Goal: Transaction & Acquisition: Book appointment/travel/reservation

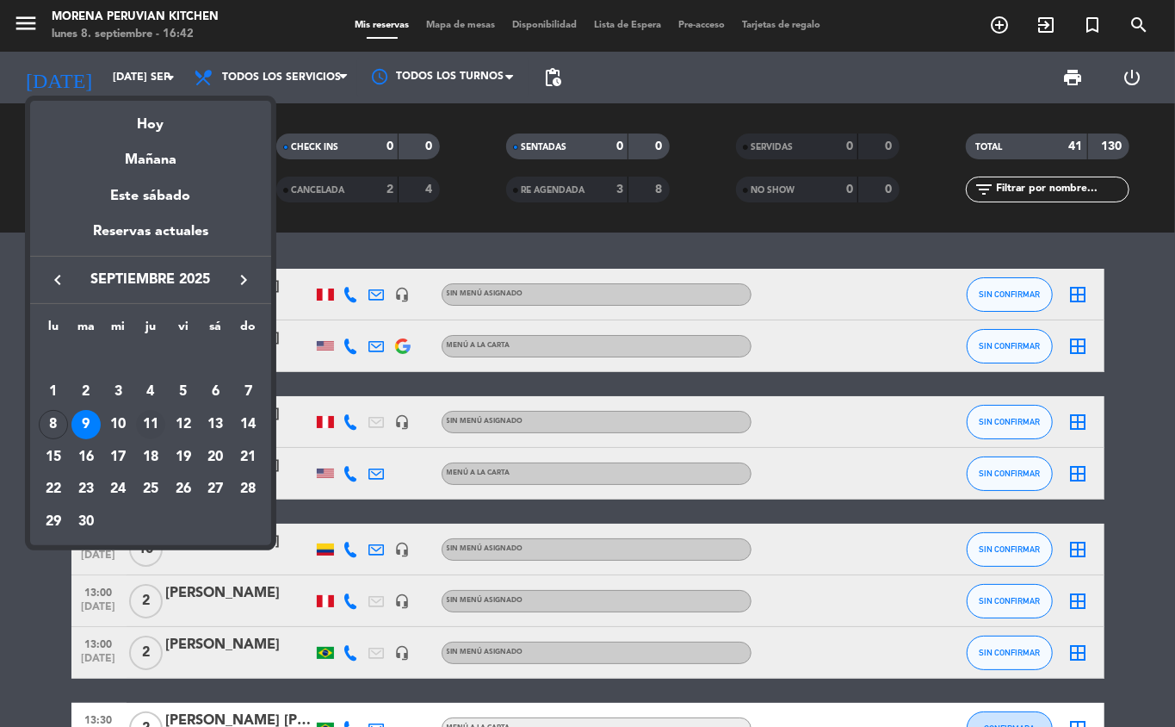
click at [152, 425] on div "11" at bounding box center [150, 424] width 29 height 29
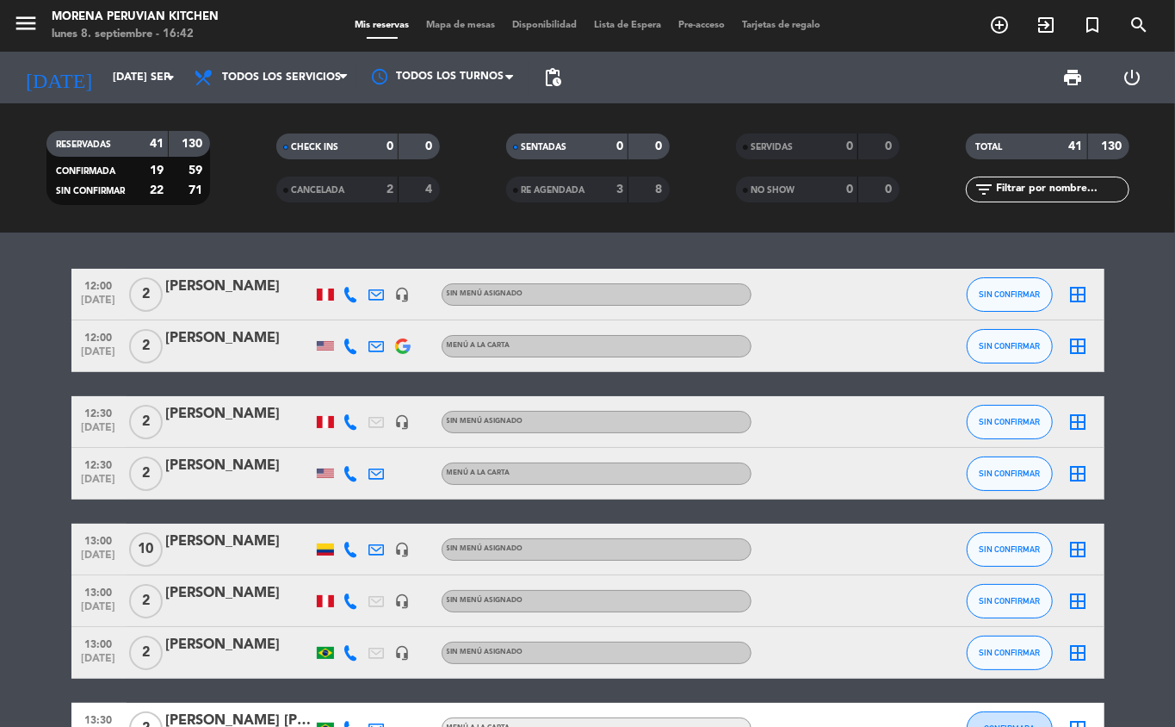
type input "[DEMOGRAPHIC_DATA] [DATE]"
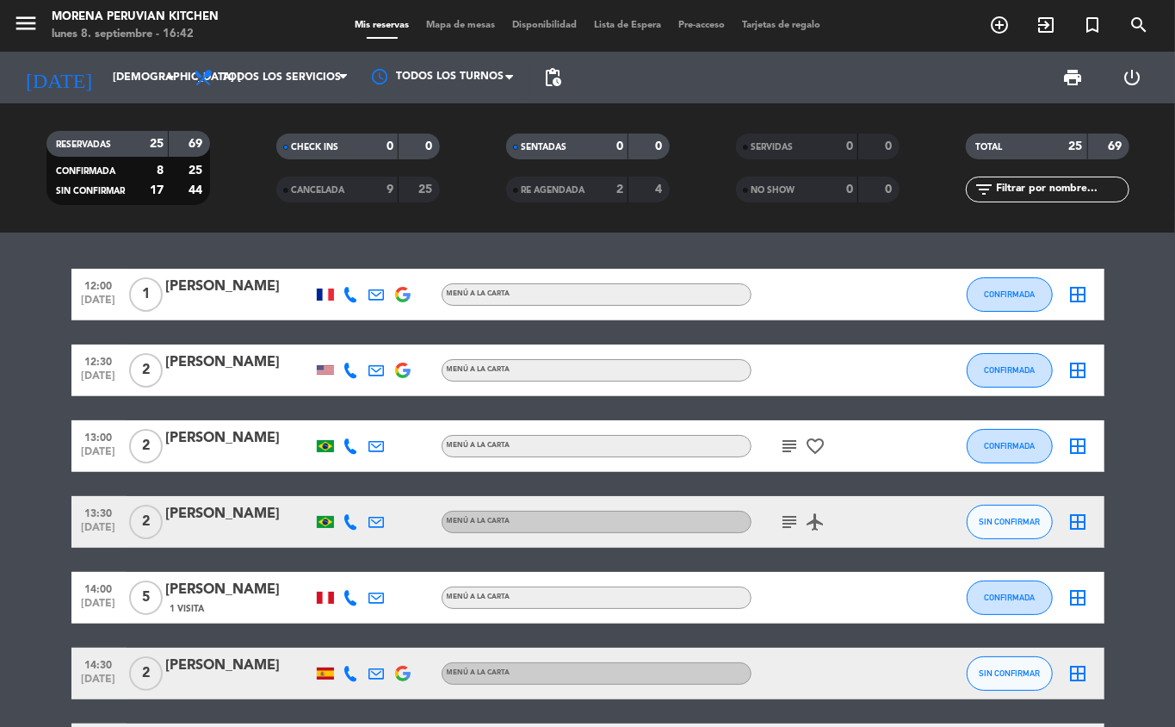
click at [999, 22] on icon "add_circle_outline" at bounding box center [999, 25] width 21 height 21
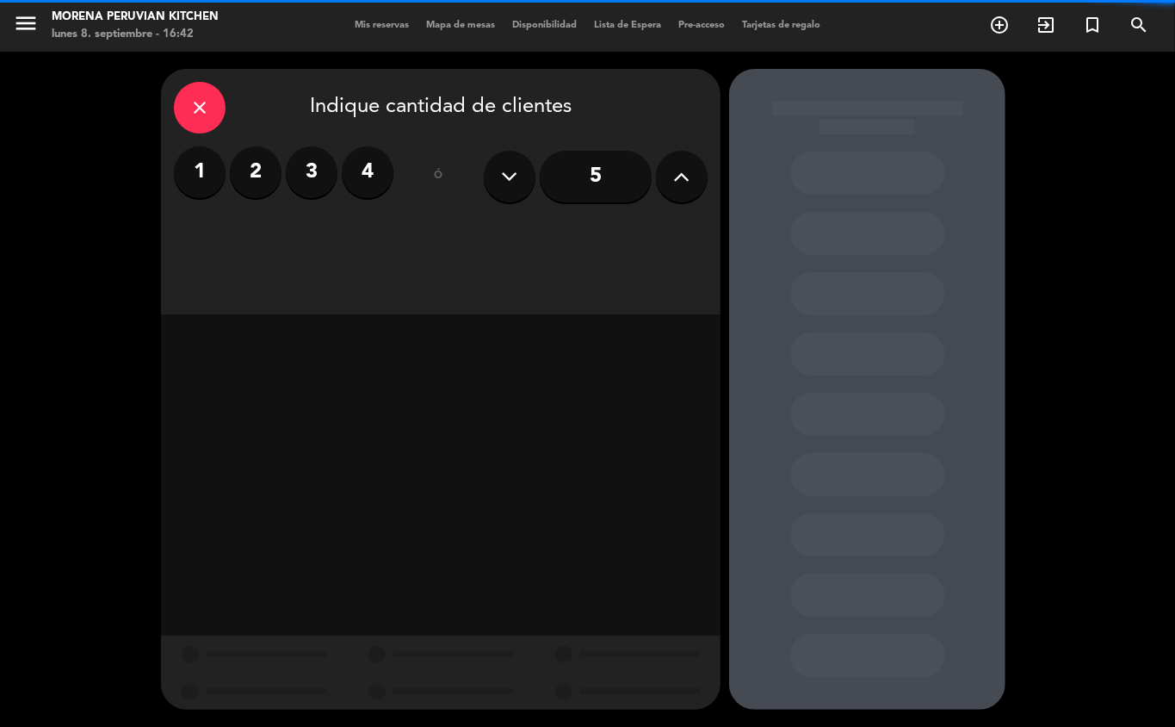
click at [256, 172] on label "2" at bounding box center [256, 172] width 52 height 52
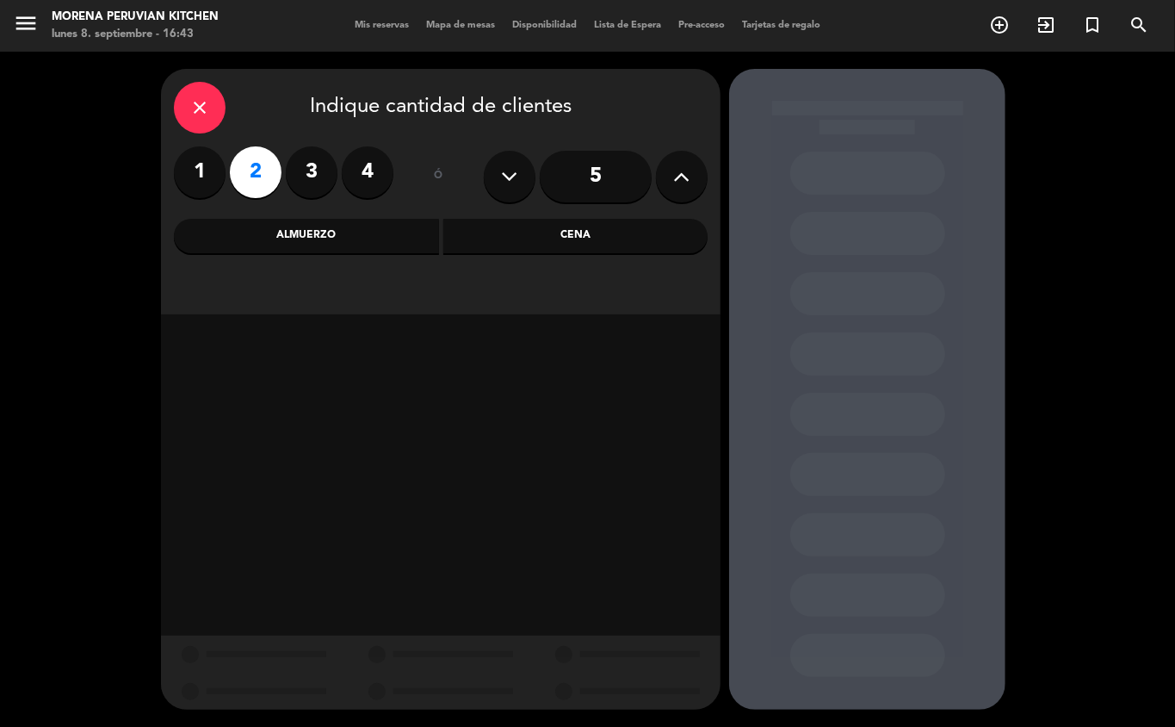
click at [342, 232] on div "Almuerzo" at bounding box center [306, 236] width 265 height 34
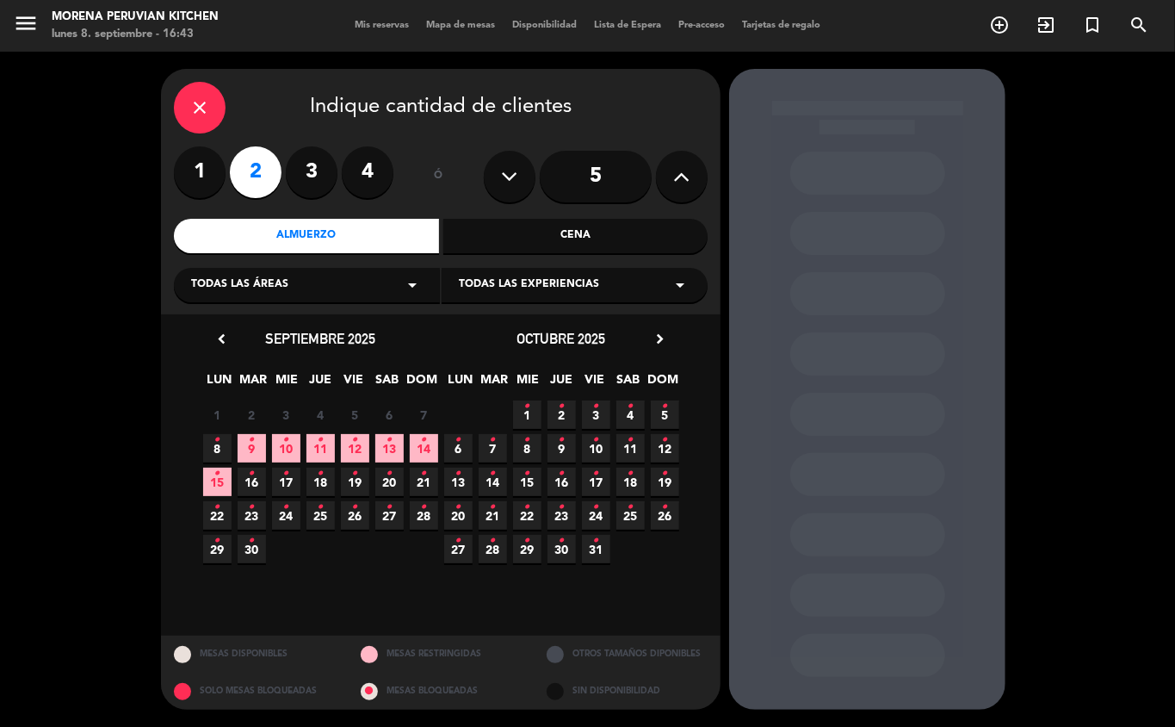
click at [314, 448] on span "11 •" at bounding box center [320, 448] width 28 height 28
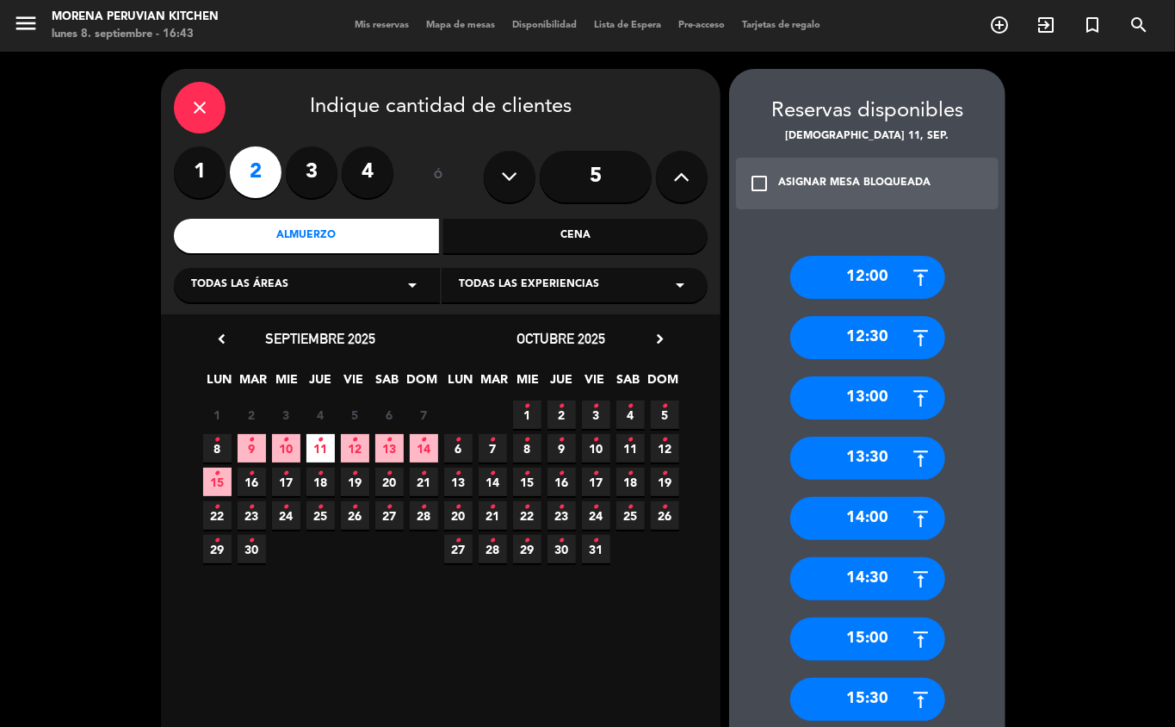
click at [882, 520] on div "14:00" at bounding box center [867, 518] width 155 height 43
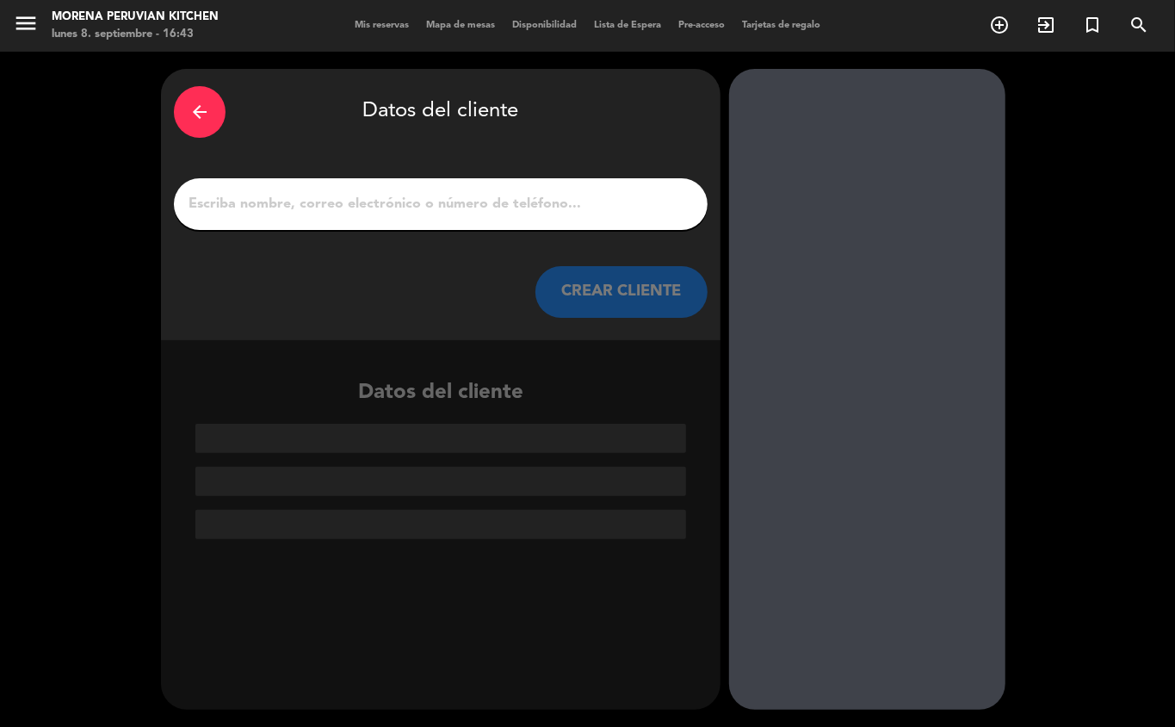
click at [376, 197] on input "1" at bounding box center [441, 204] width 508 height 24
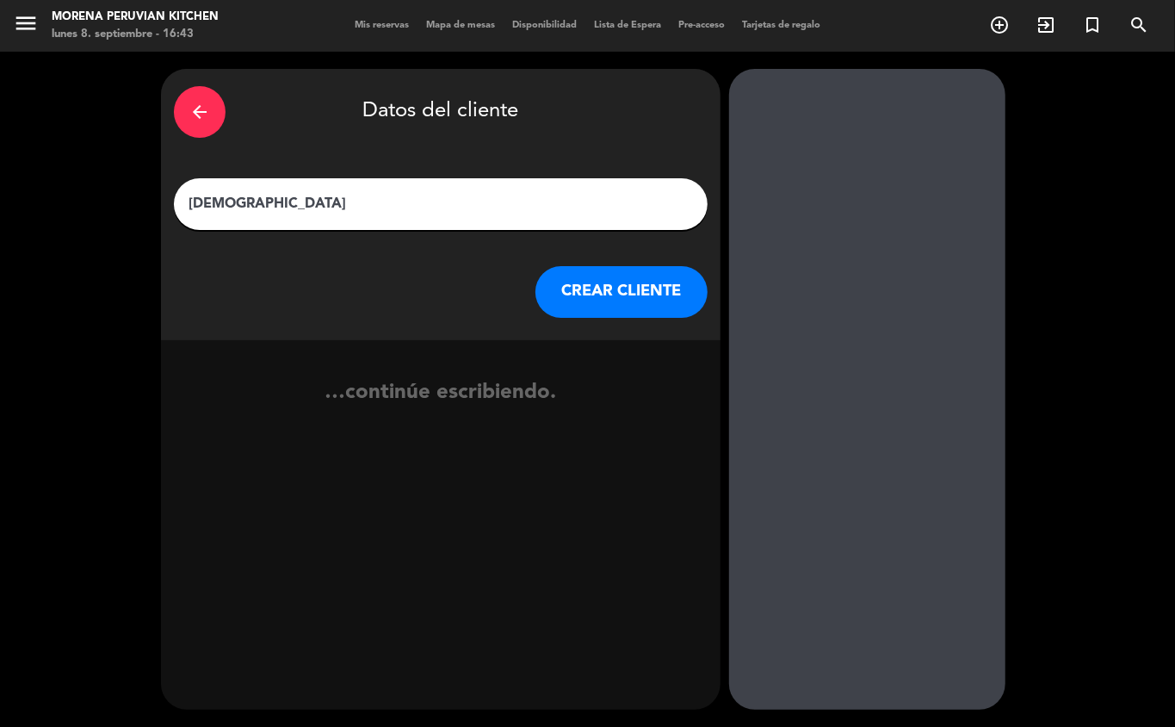
type input "[PERSON_NAME]"
click at [630, 297] on button "CREAR CLIENTE" at bounding box center [621, 292] width 172 height 52
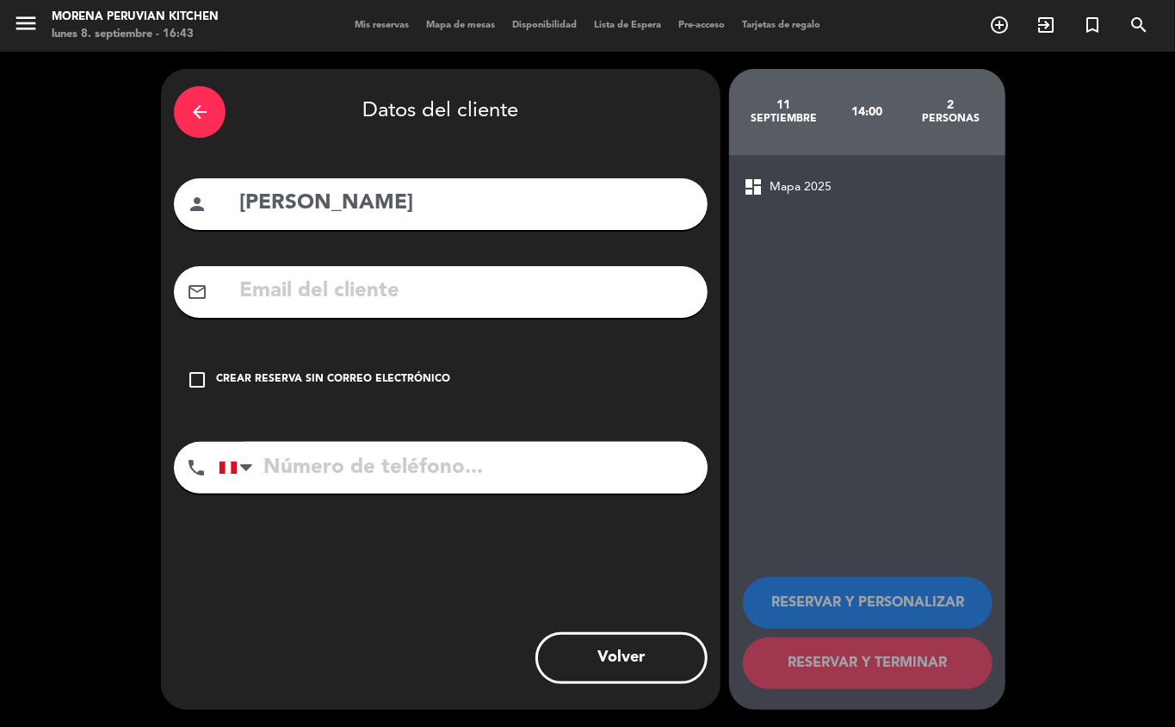
click at [374, 379] on div "Crear reserva sin correo electrónico" at bounding box center [333, 379] width 234 height 17
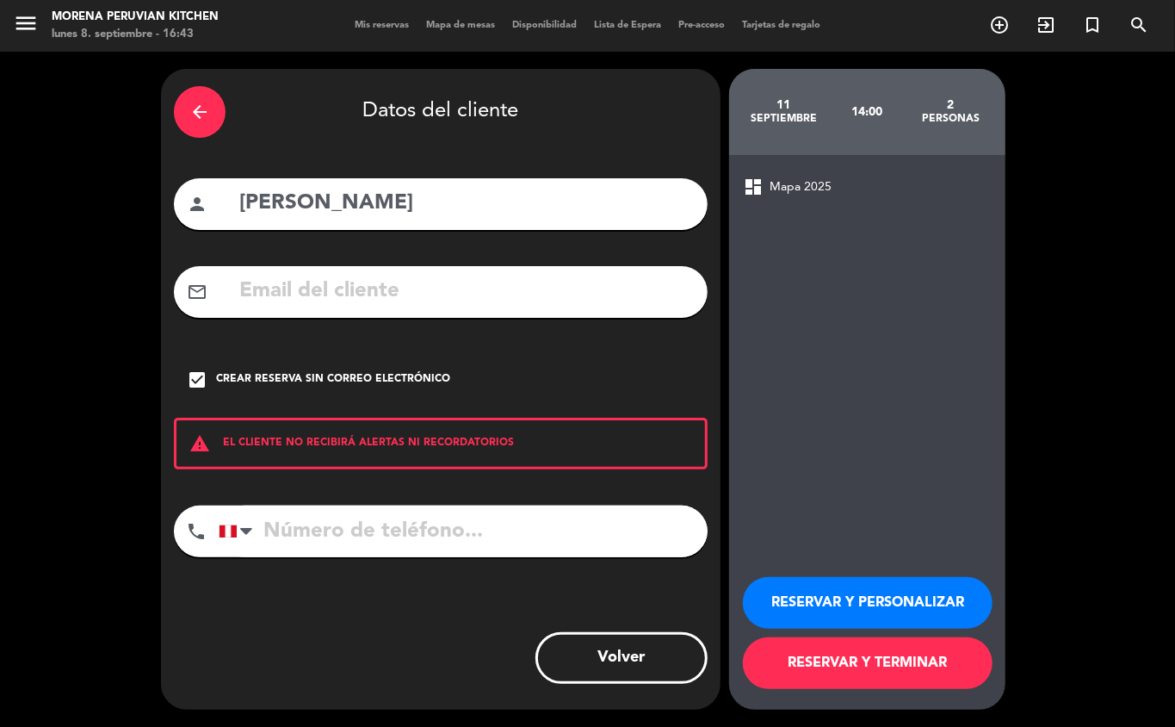
click at [424, 213] on input "[PERSON_NAME]" at bounding box center [466, 203] width 457 height 35
type input "[PERSON_NAME]"
click at [545, 517] on input "tel" at bounding box center [463, 531] width 489 height 52
type input "930798840"
click at [880, 663] on button "RESERVAR Y TERMINAR" at bounding box center [868, 663] width 250 height 52
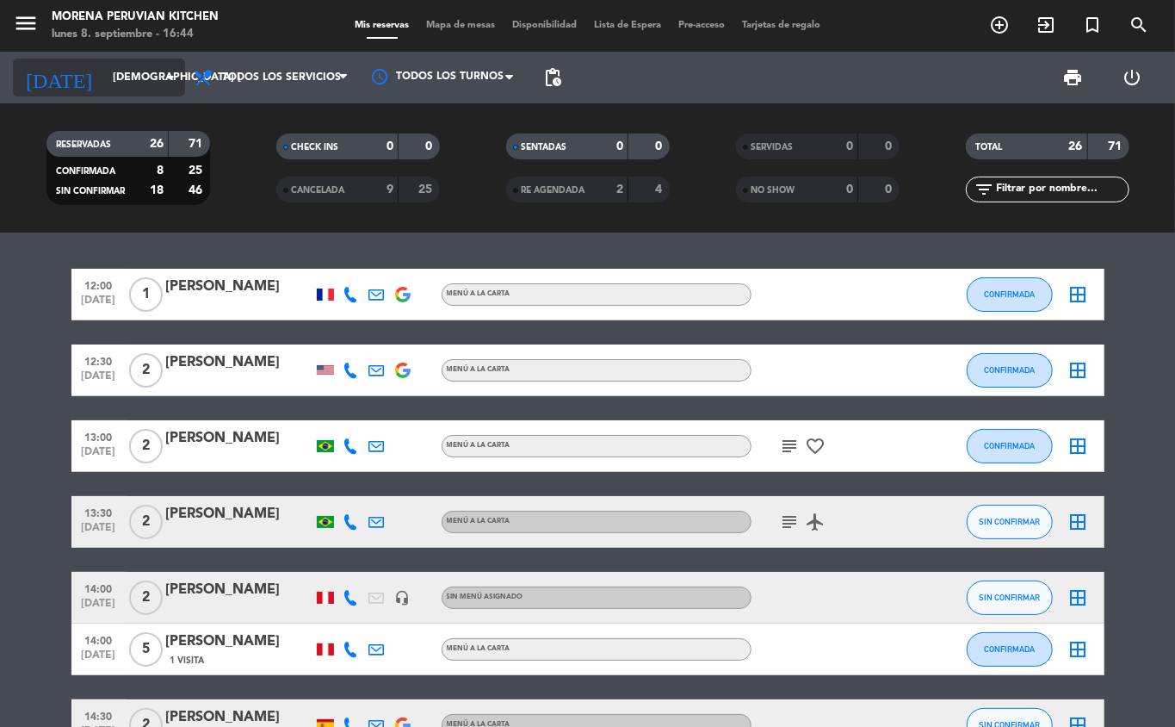
click at [138, 77] on input "[DEMOGRAPHIC_DATA] [DATE]" at bounding box center [176, 77] width 145 height 29
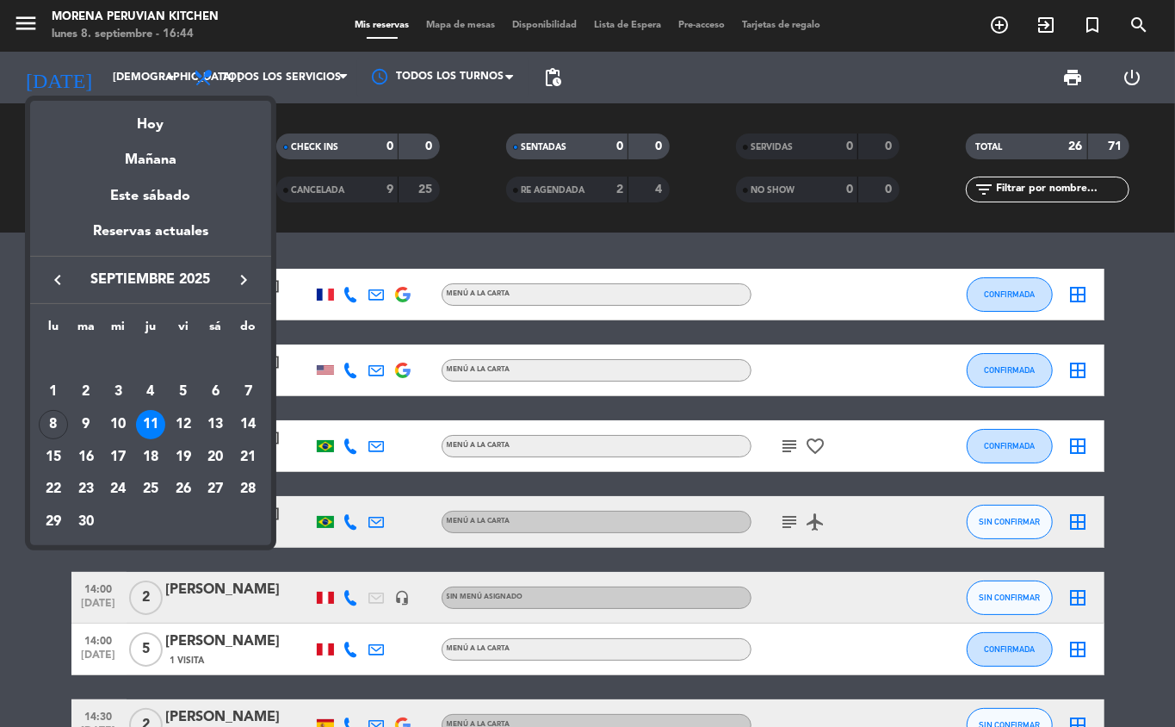
click at [153, 84] on div at bounding box center [587, 363] width 1175 height 727
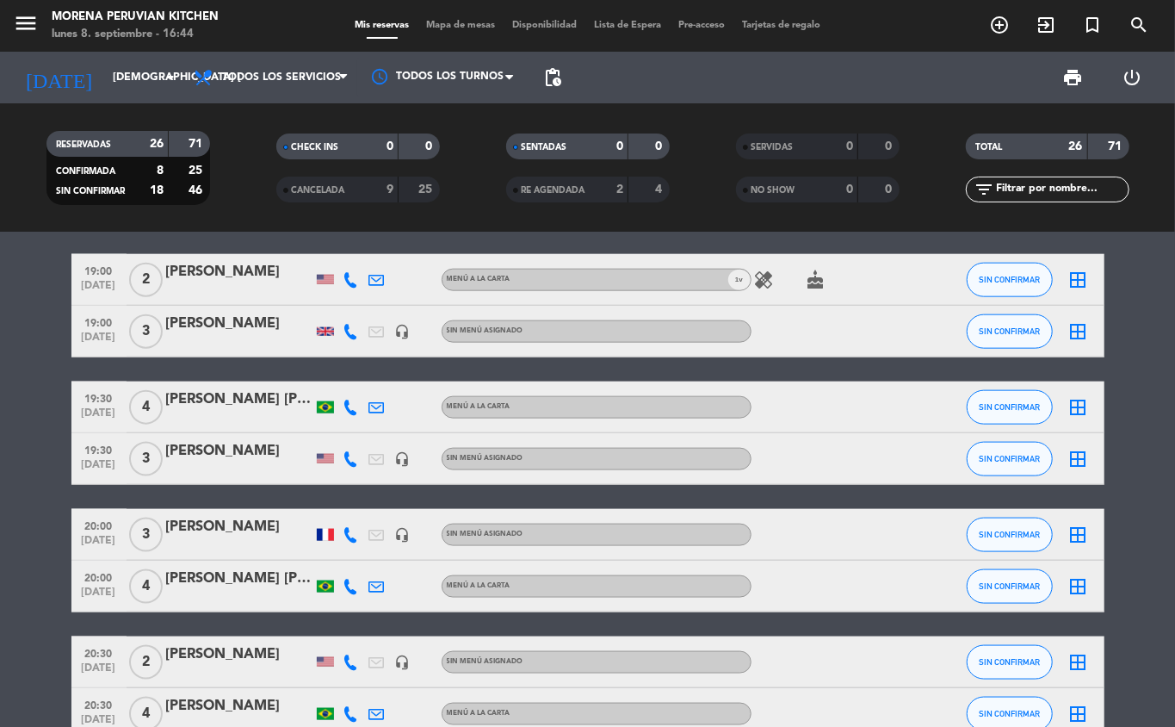
scroll to position [1453, 0]
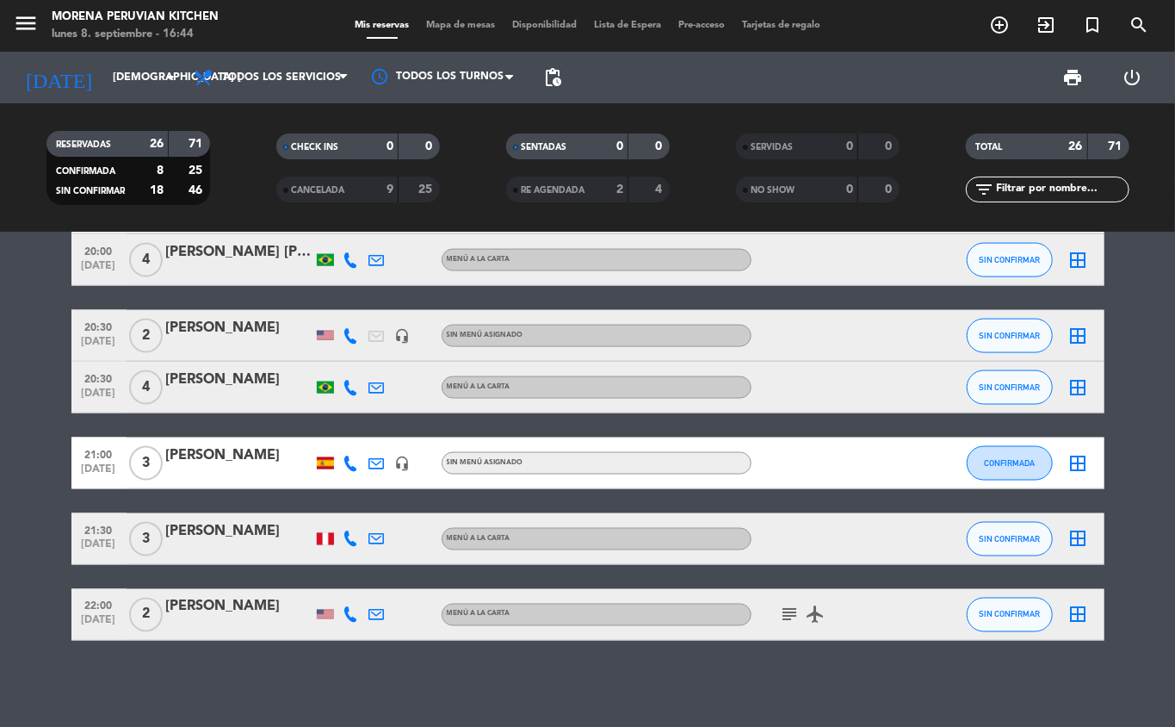
click at [1002, 29] on icon "add_circle_outline" at bounding box center [999, 25] width 21 height 21
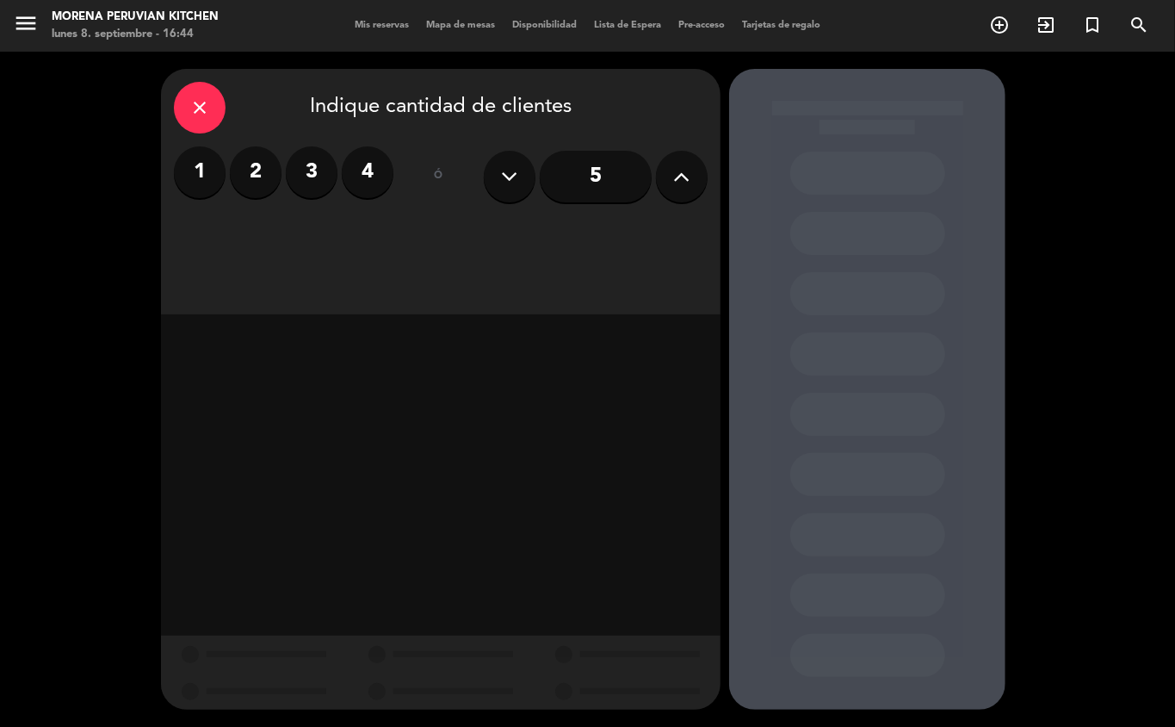
click at [358, 188] on label "4" at bounding box center [368, 172] width 52 height 52
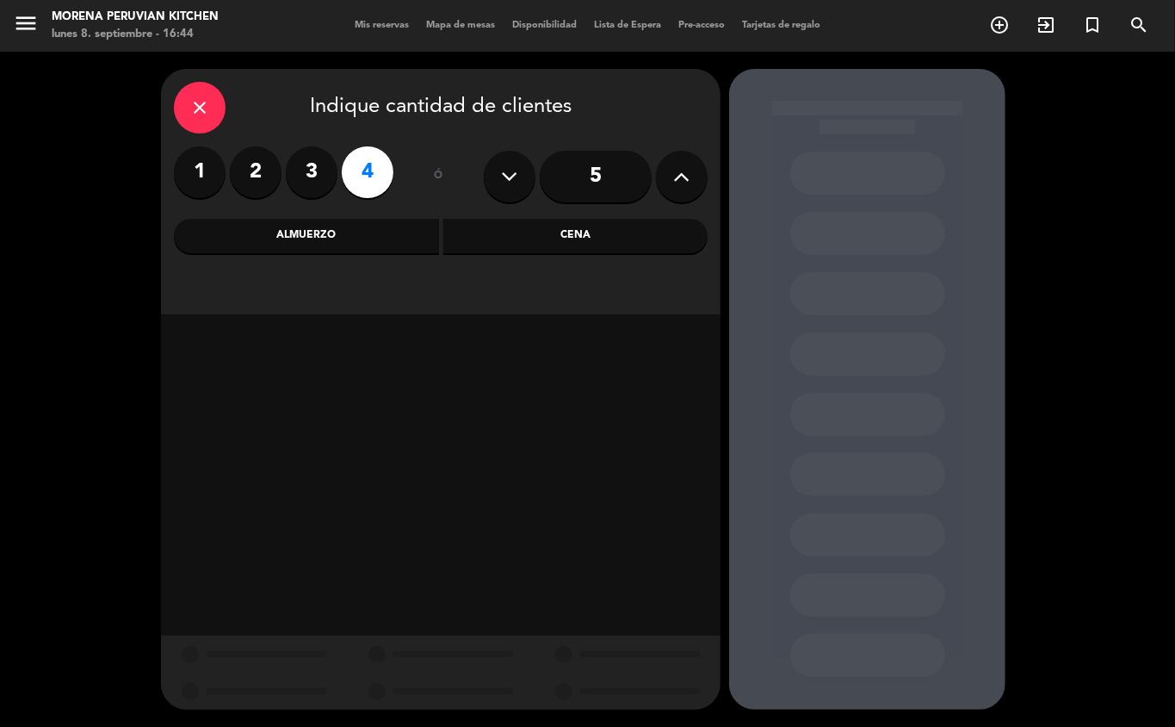
click at [528, 242] on div "Cena" at bounding box center [575, 236] width 265 height 34
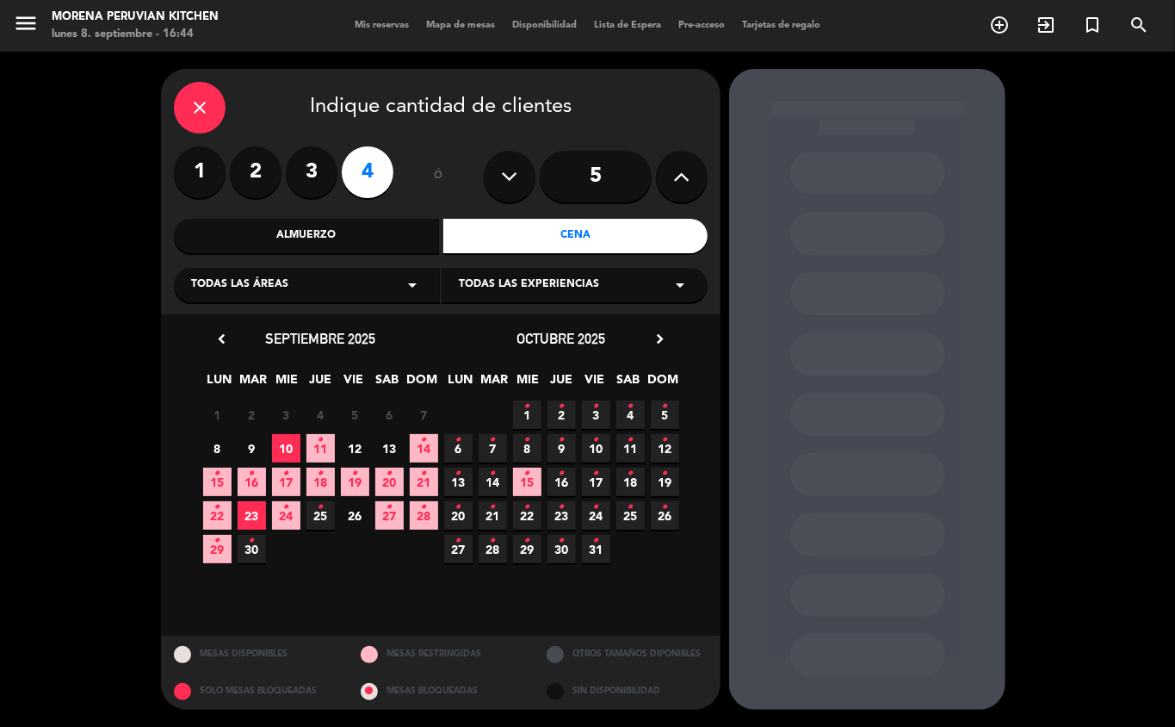
click at [322, 442] on icon "•" at bounding box center [321, 440] width 6 height 28
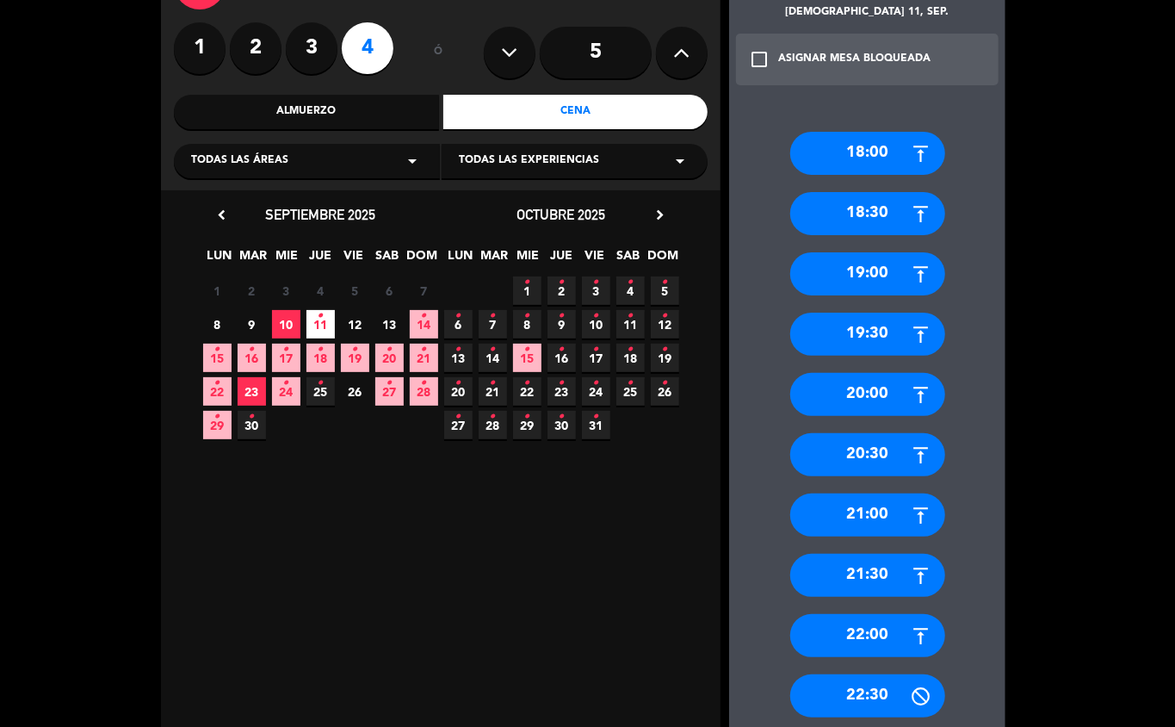
scroll to position [125, 0]
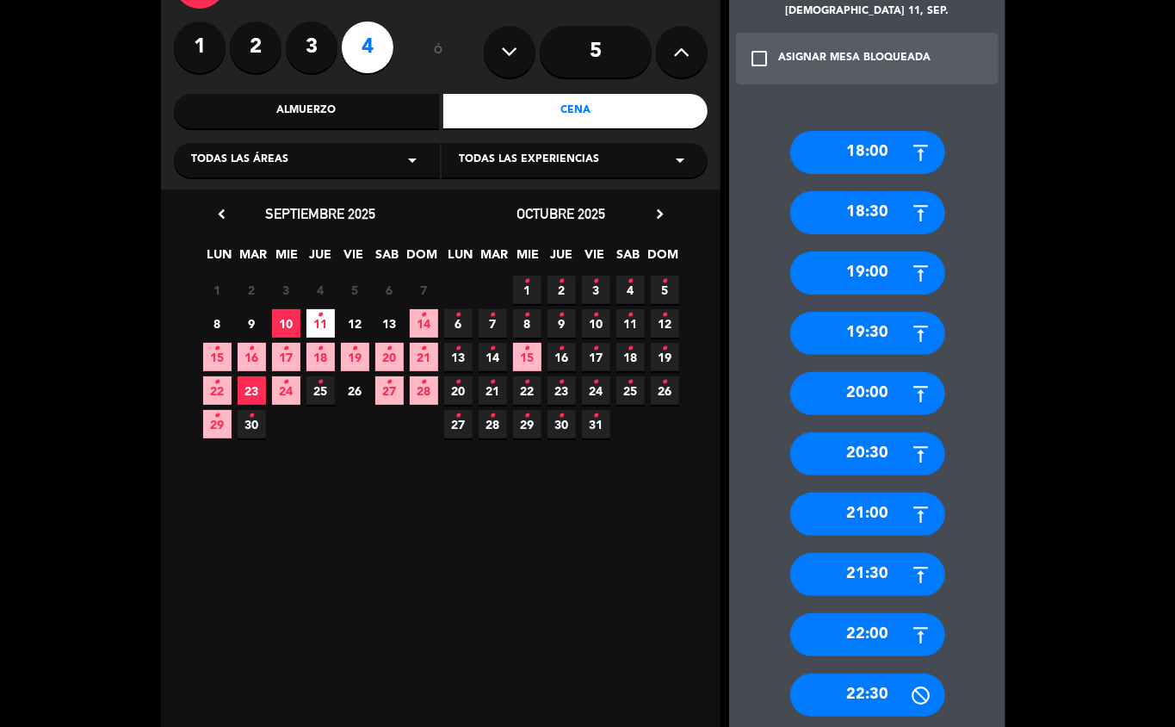
click at [885, 570] on div "21:30" at bounding box center [867, 574] width 155 height 43
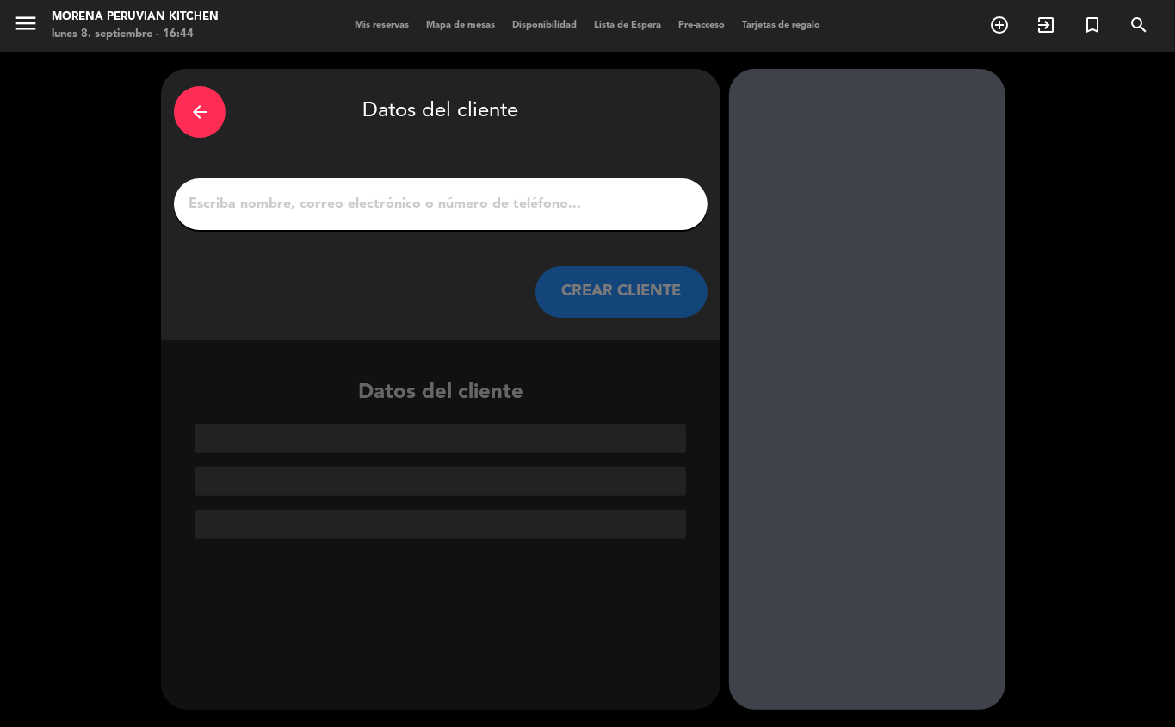
scroll to position [0, 0]
click at [597, 203] on input "1" at bounding box center [441, 204] width 508 height 24
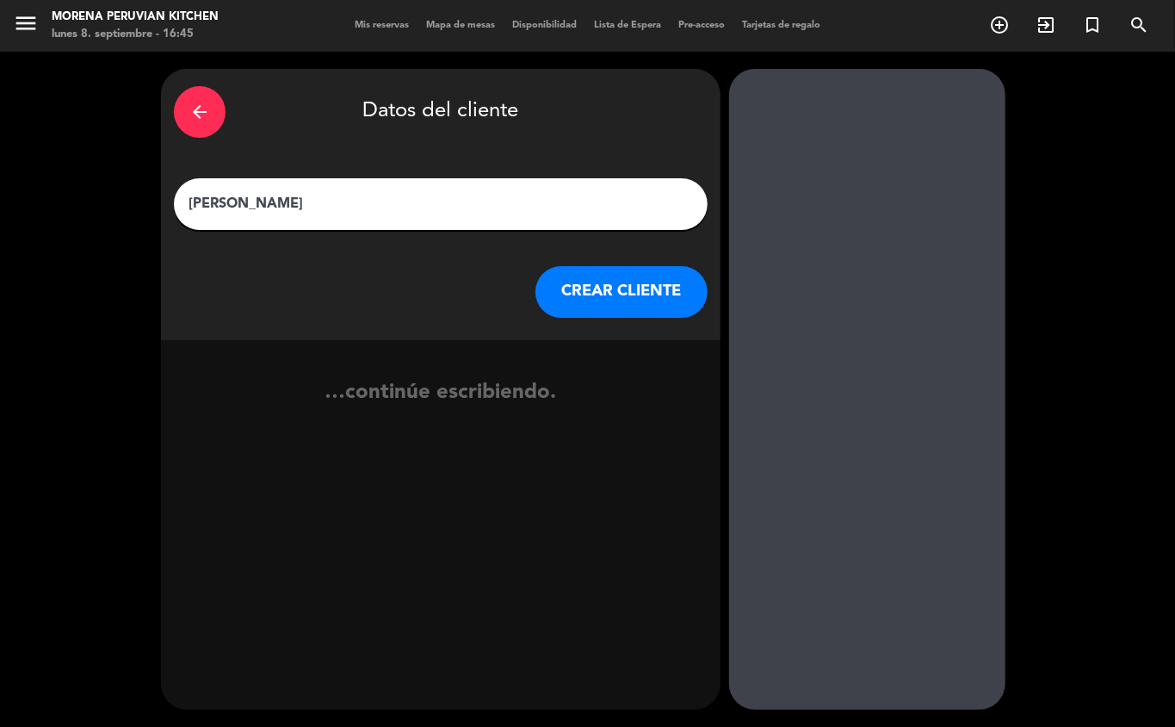
type input "[PERSON_NAME]"
click at [632, 310] on button "CREAR CLIENTE" at bounding box center [621, 292] width 172 height 52
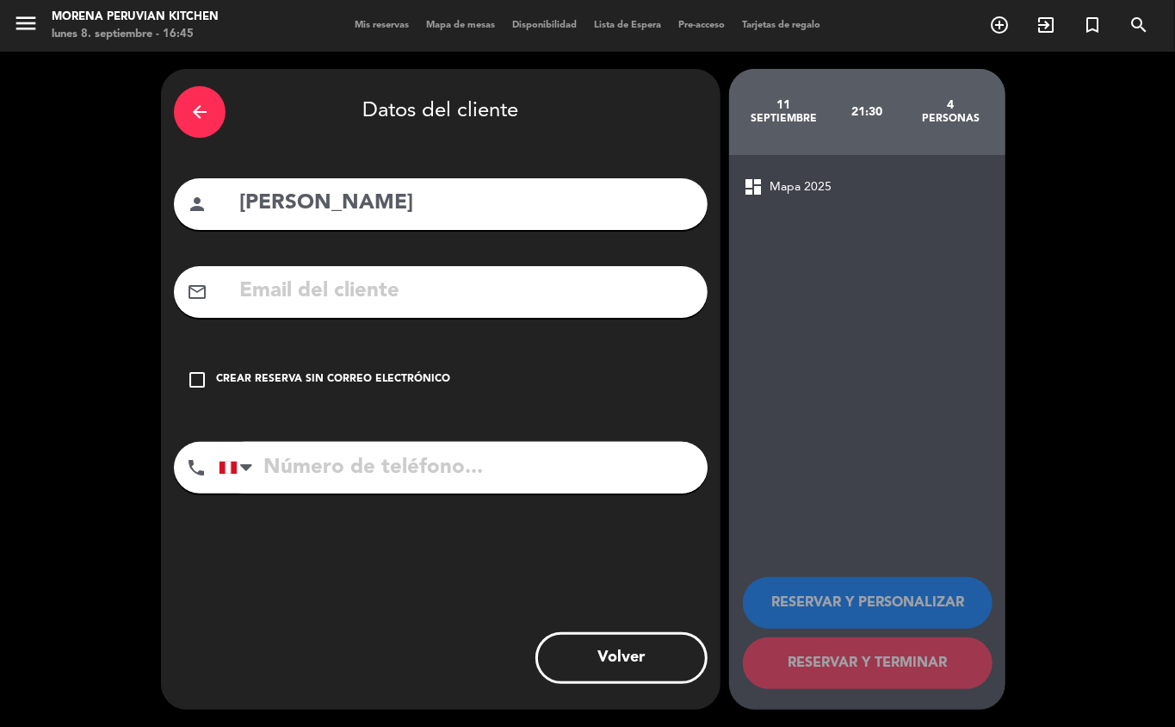
click at [329, 362] on div "check_box_outline_blank Crear reserva sin correo electrónico" at bounding box center [441, 380] width 534 height 52
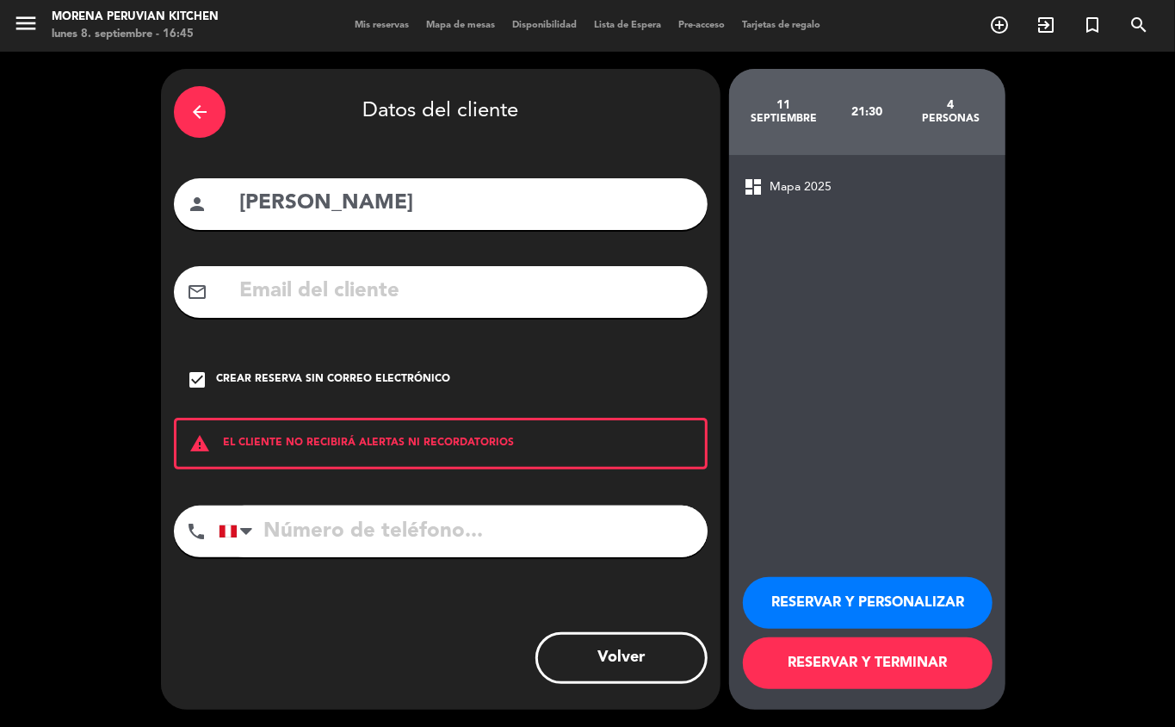
click at [351, 523] on input "tel" at bounding box center [463, 531] width 489 height 52
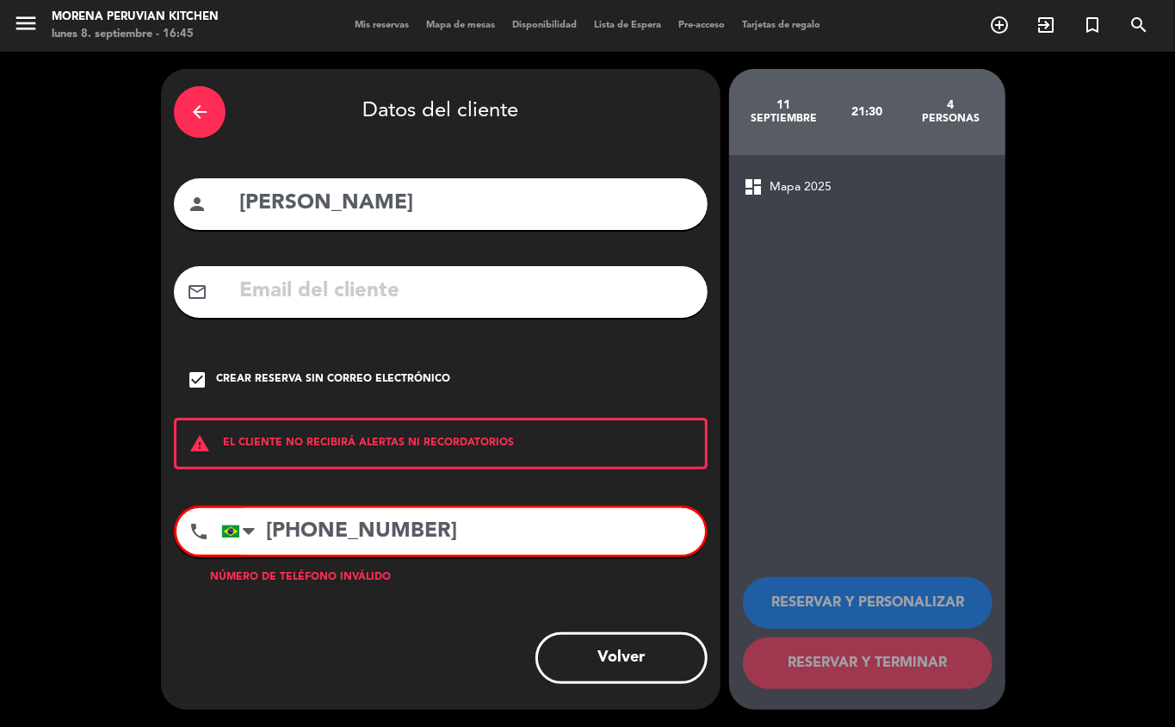
click at [345, 539] on input "[PHONE_NUMBER]" at bounding box center [463, 531] width 484 height 46
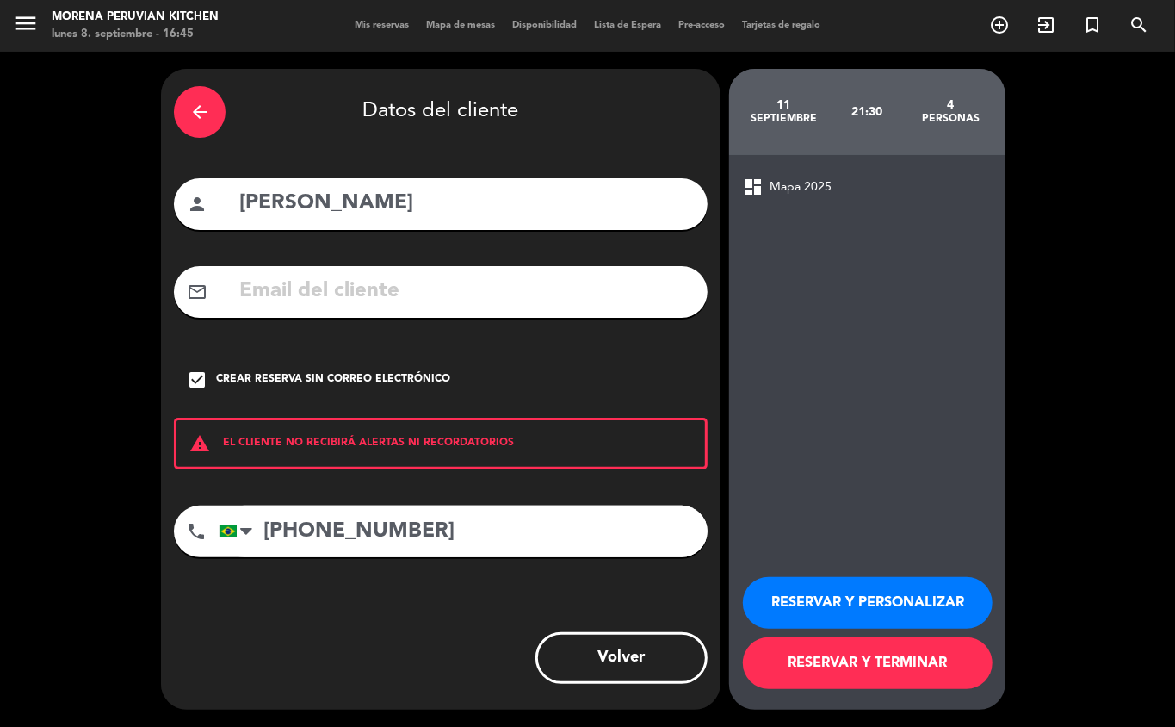
type input "[PHONE_NUMBER]"
click at [882, 683] on button "RESERVAR Y TERMINAR" at bounding box center [868, 663] width 250 height 52
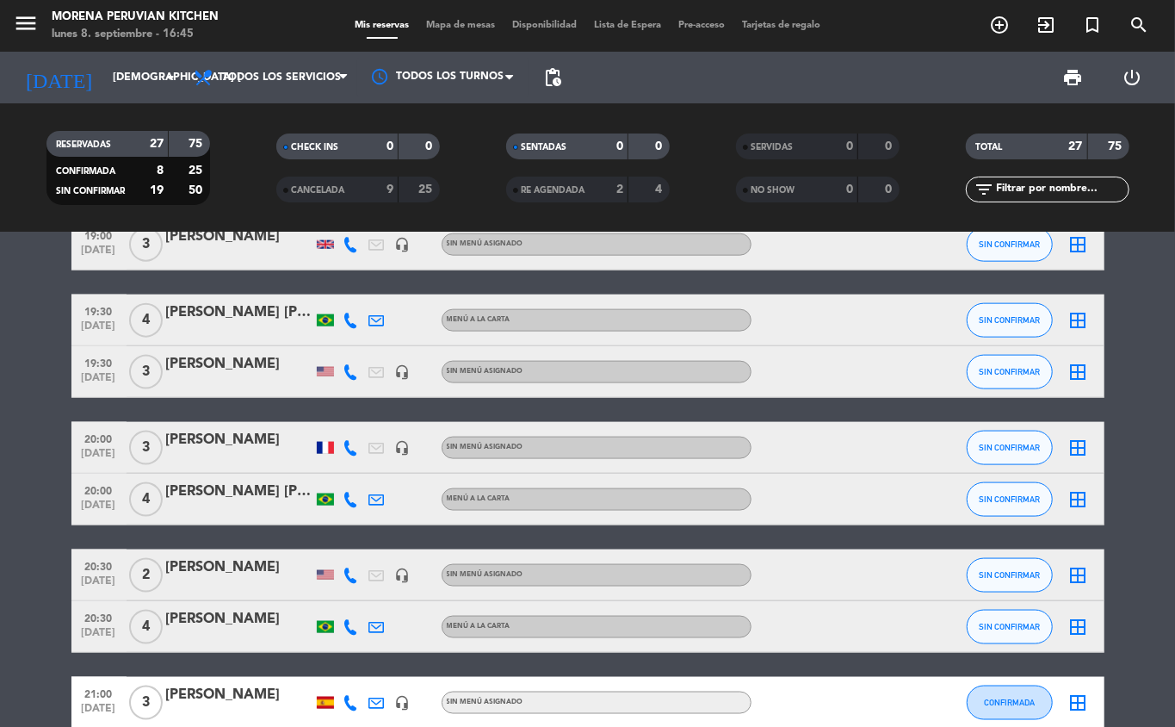
scroll to position [1505, 0]
